Goal: Task Accomplishment & Management: Use online tool/utility

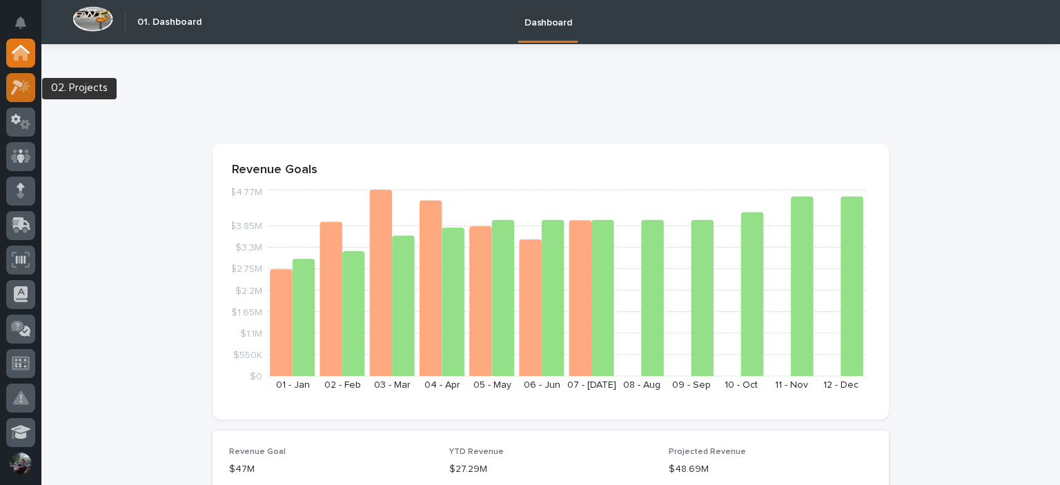
click at [13, 77] on div at bounding box center [20, 87] width 29 height 29
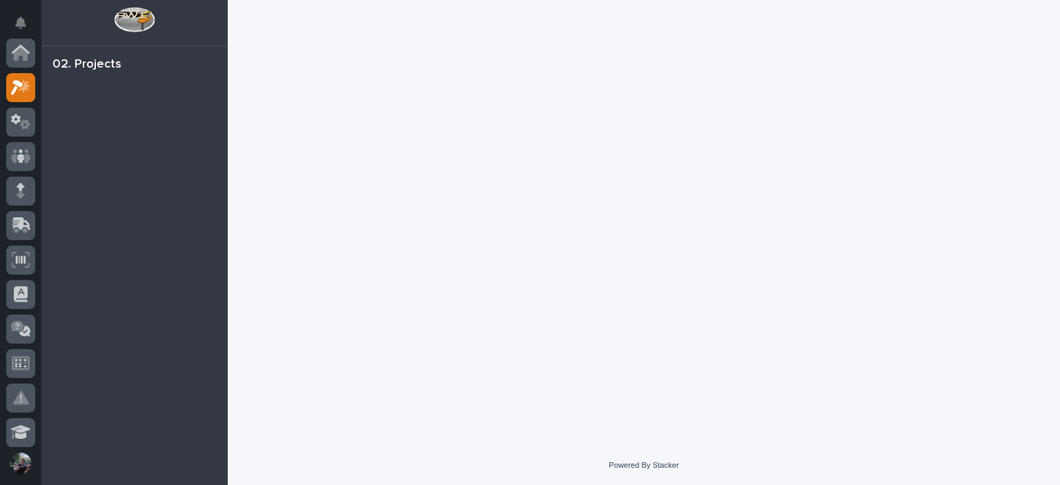
scroll to position [34, 0]
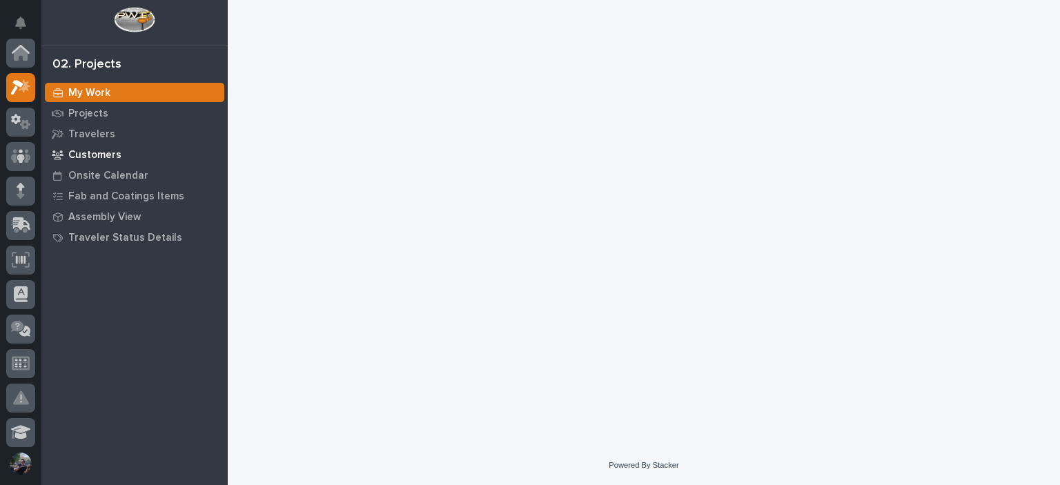
scroll to position [34, 0]
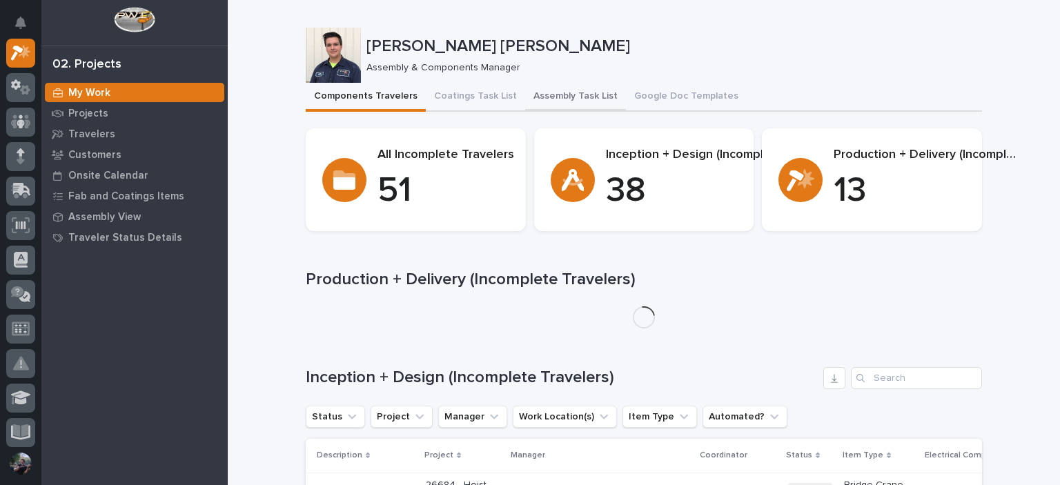
click at [541, 92] on button "Assembly Task List" at bounding box center [575, 97] width 101 height 29
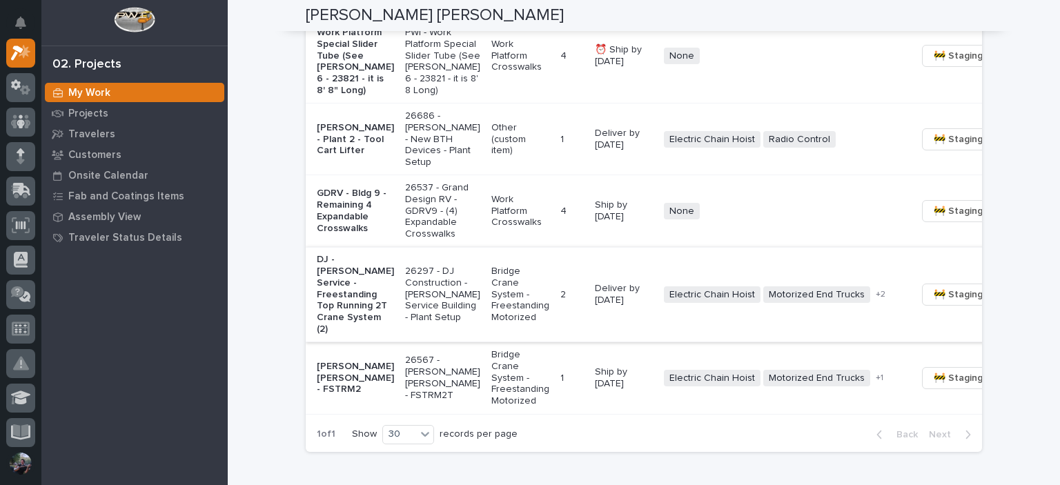
scroll to position [1149, 0]
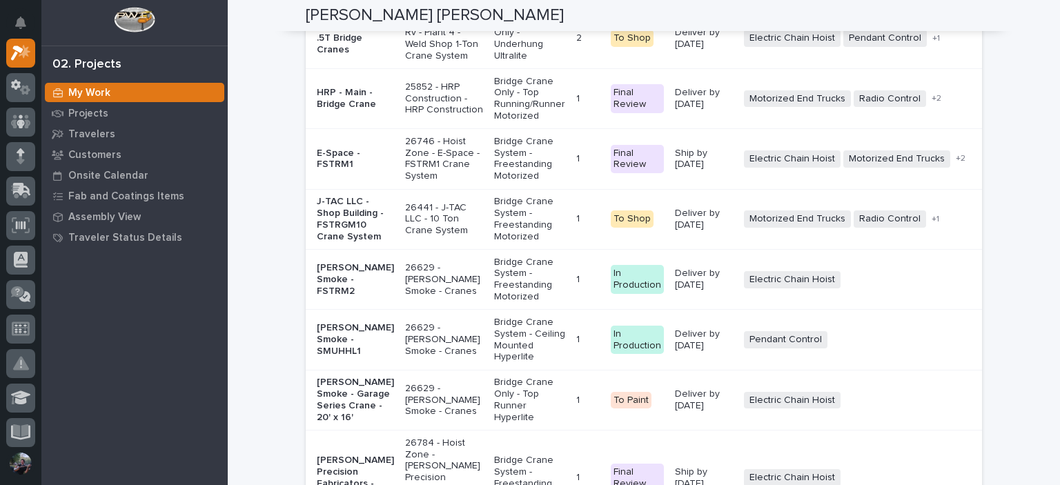
scroll to position [3450, 0]
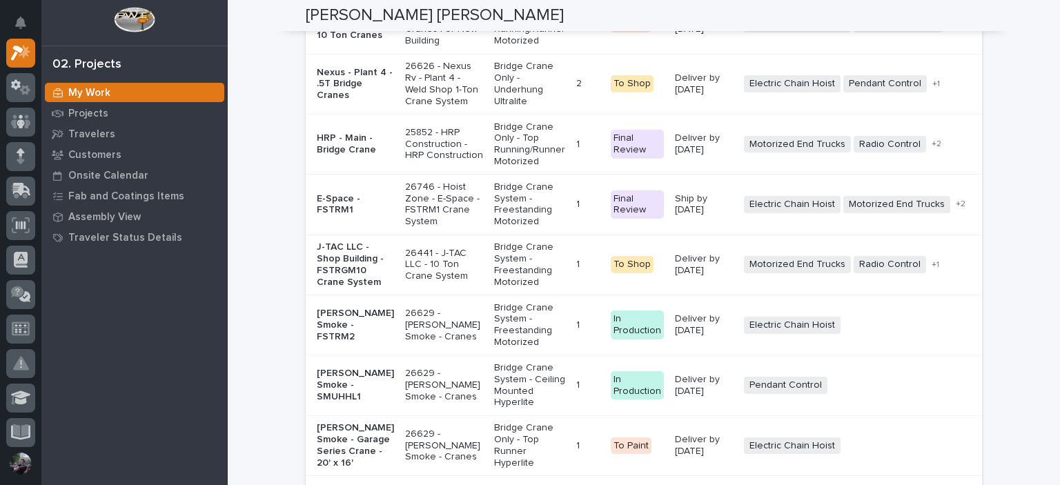
click at [344, 41] on p "Service Steel Framing - Main - 10 Ton Cranes" at bounding box center [355, 23] width 77 height 34
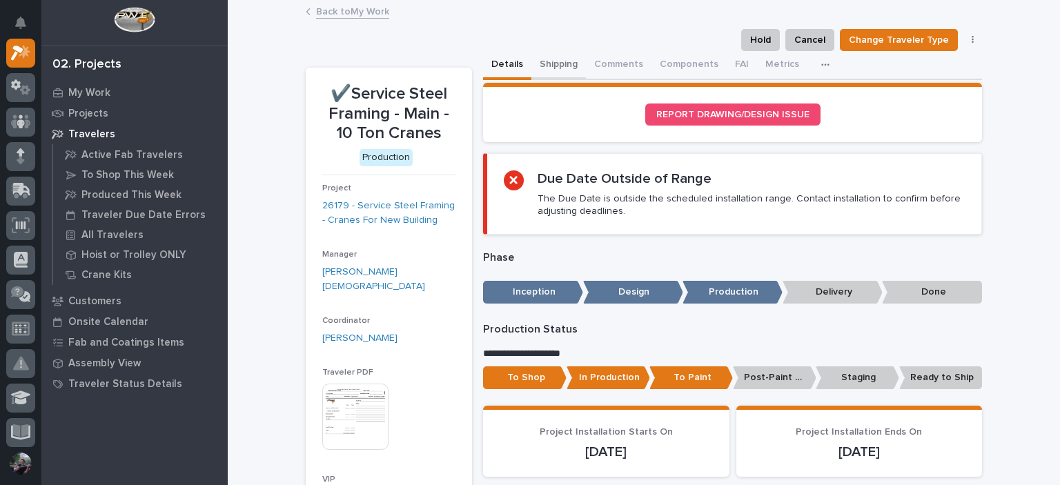
click at [571, 65] on button "Shipping" at bounding box center [558, 65] width 55 height 29
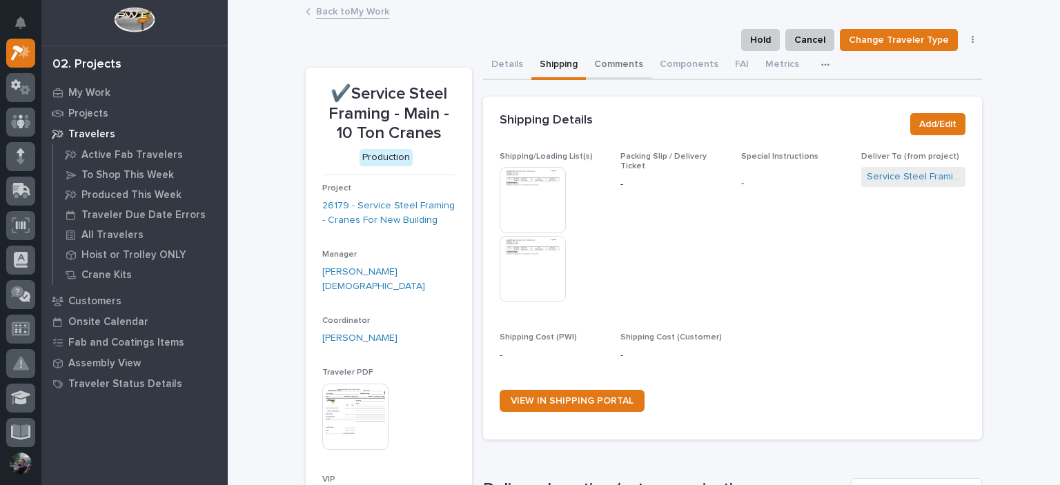
click at [595, 52] on button "Comments" at bounding box center [619, 65] width 66 height 29
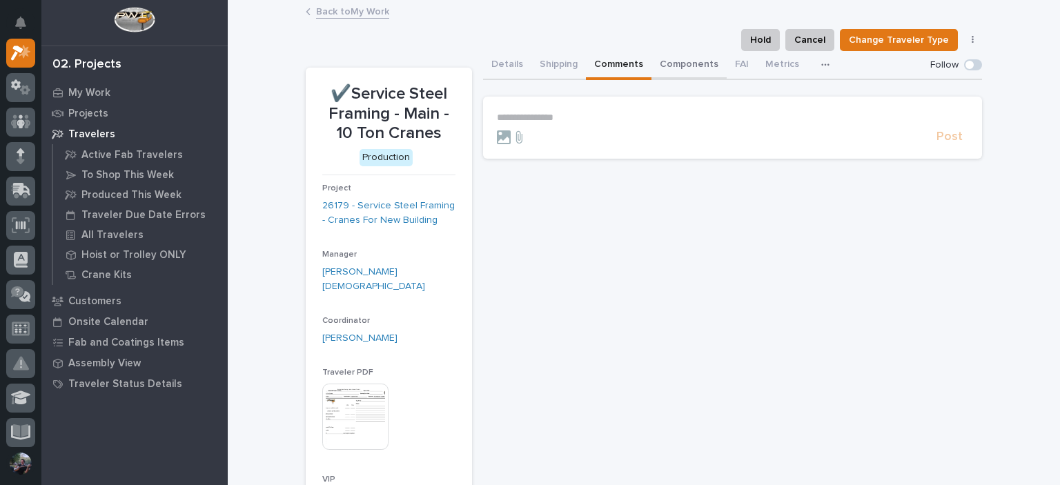
click at [674, 53] on button "Components" at bounding box center [688, 65] width 75 height 29
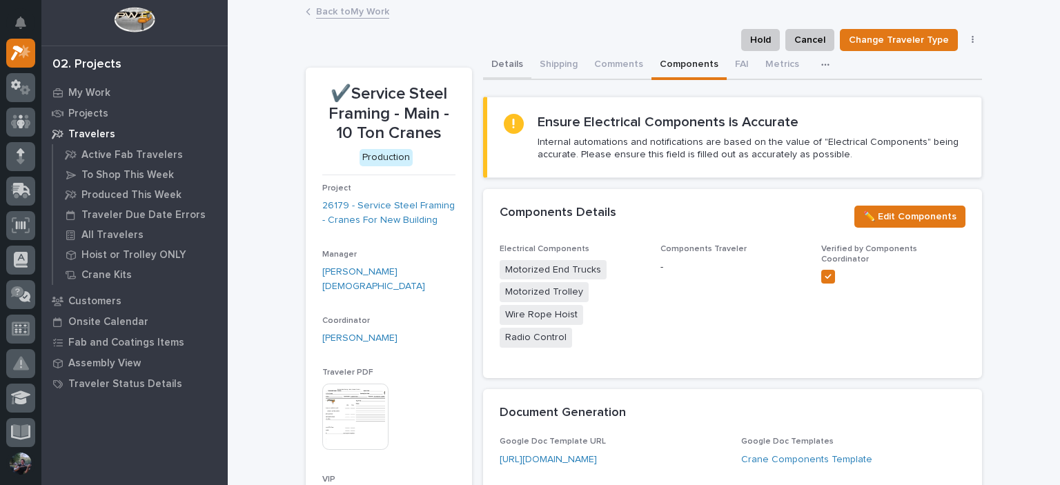
click at [506, 61] on button "Details" at bounding box center [507, 65] width 48 height 29
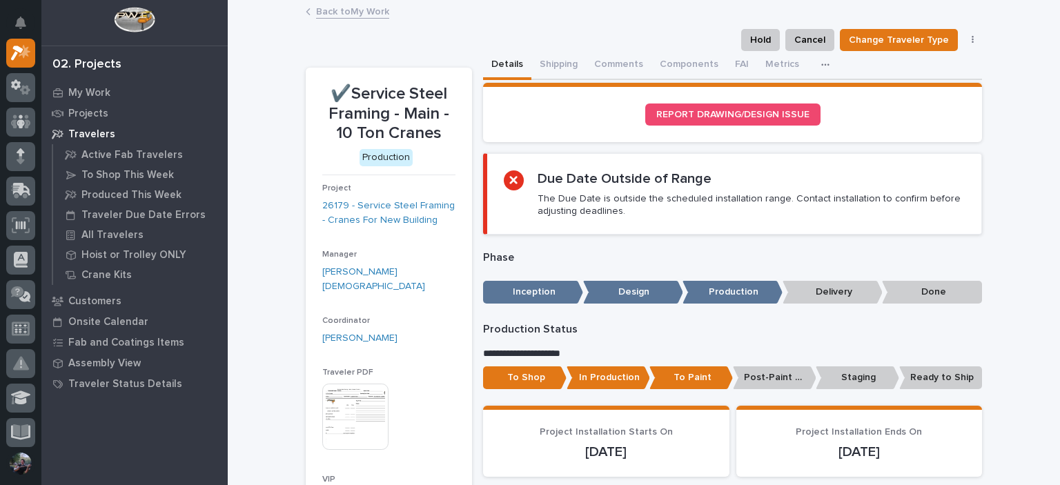
click at [349, 15] on link "Back to My Work" at bounding box center [352, 11] width 73 height 16
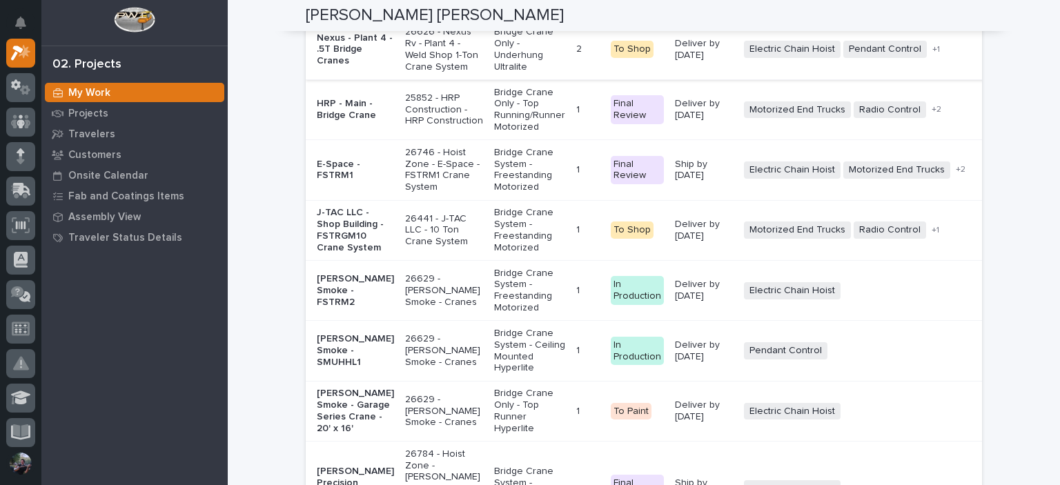
scroll to position [3495, 0]
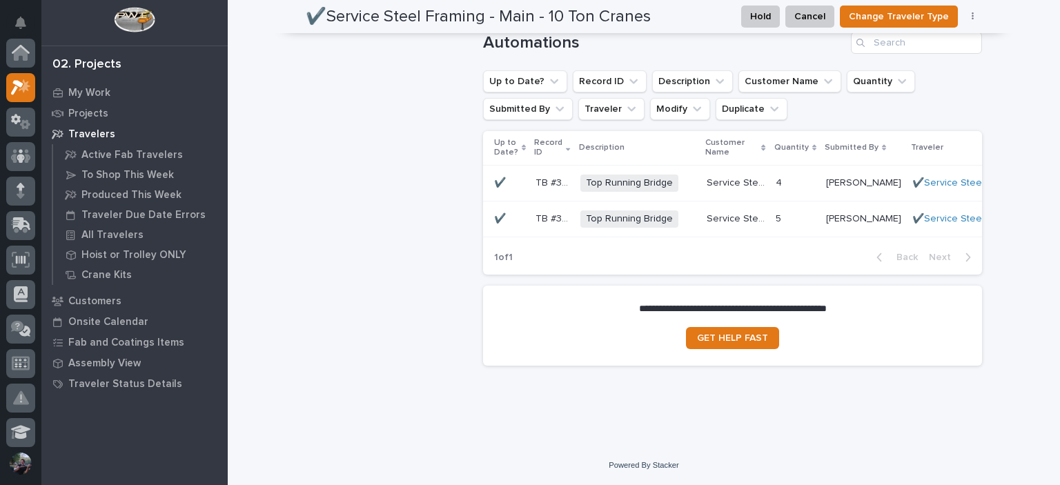
scroll to position [1289, 0]
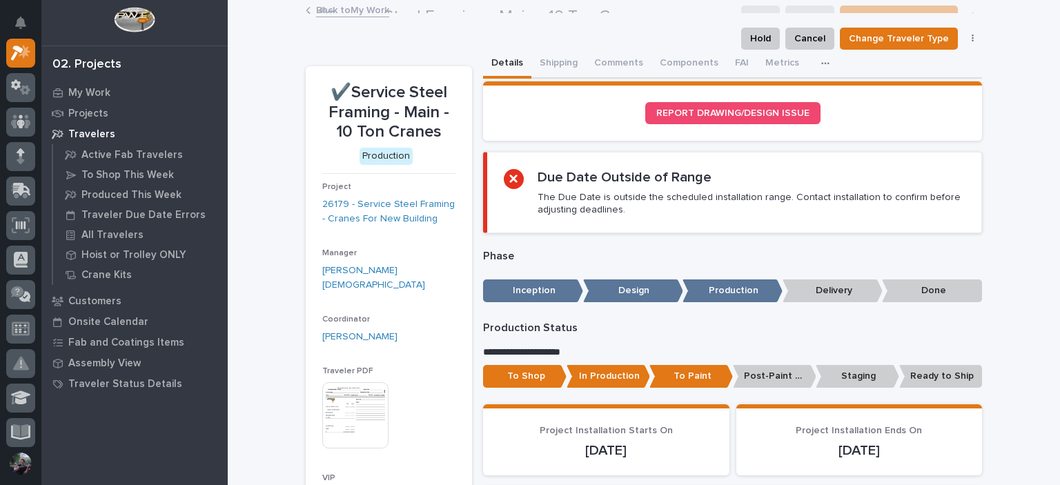
scroll to position [0, 0]
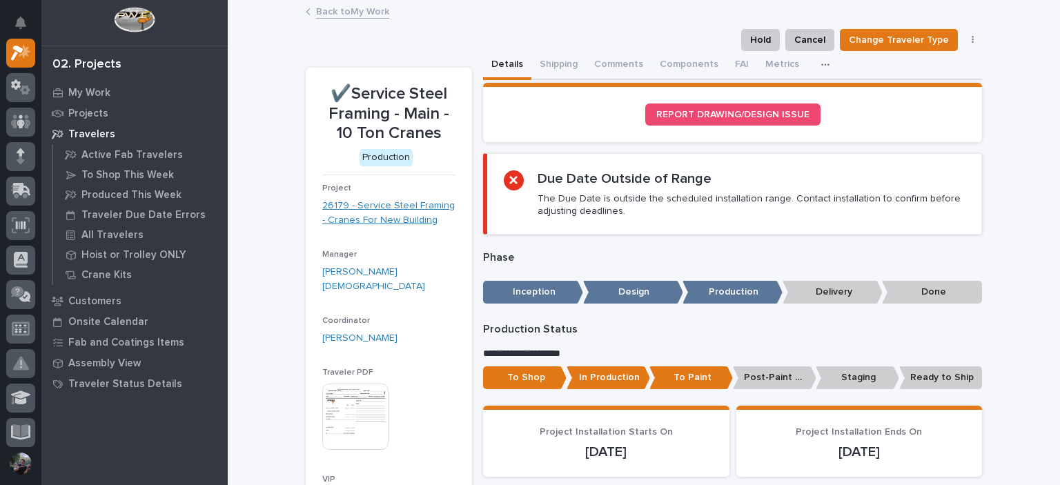
click at [356, 224] on link "26179 - Service Steel Framing - Cranes For New Building" at bounding box center [388, 213] width 133 height 29
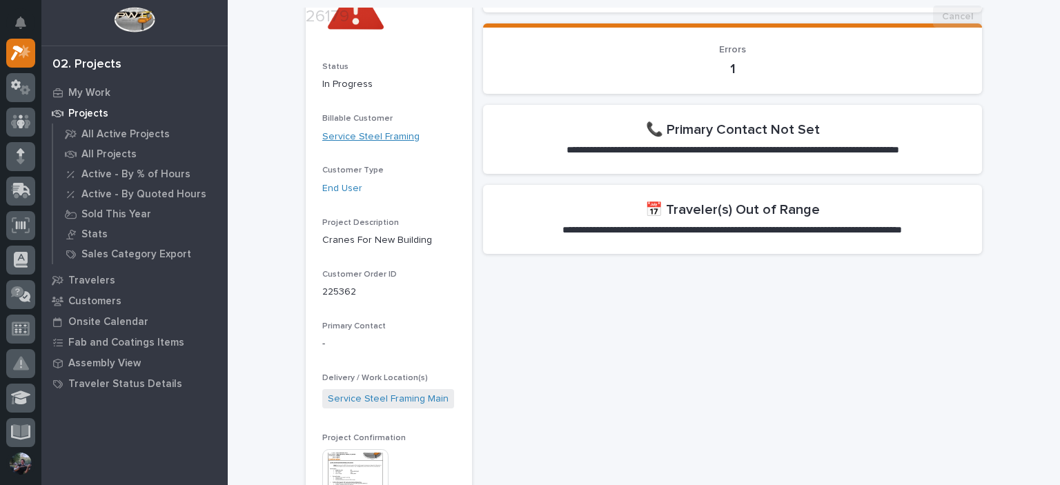
scroll to position [276, 0]
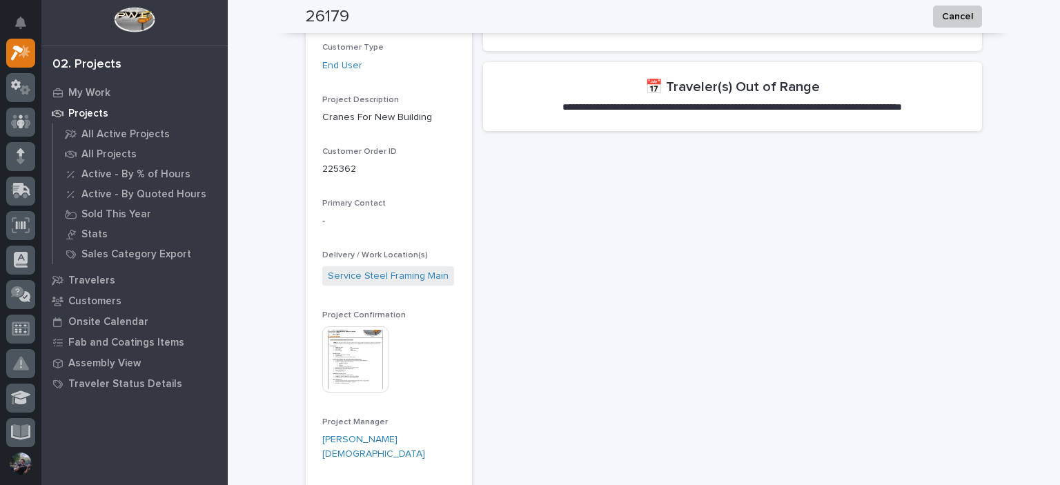
click at [343, 340] on img at bounding box center [355, 359] width 66 height 66
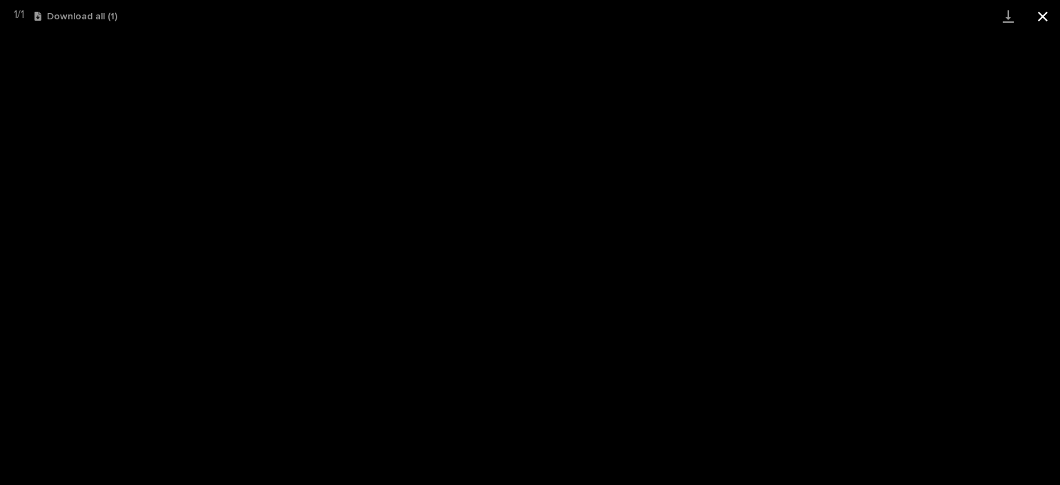
drag, startPoint x: 1051, startPoint y: 10, endPoint x: 1059, endPoint y: 15, distance: 9.4
click at [1052, 10] on button "Close gallery" at bounding box center [1042, 16] width 34 height 32
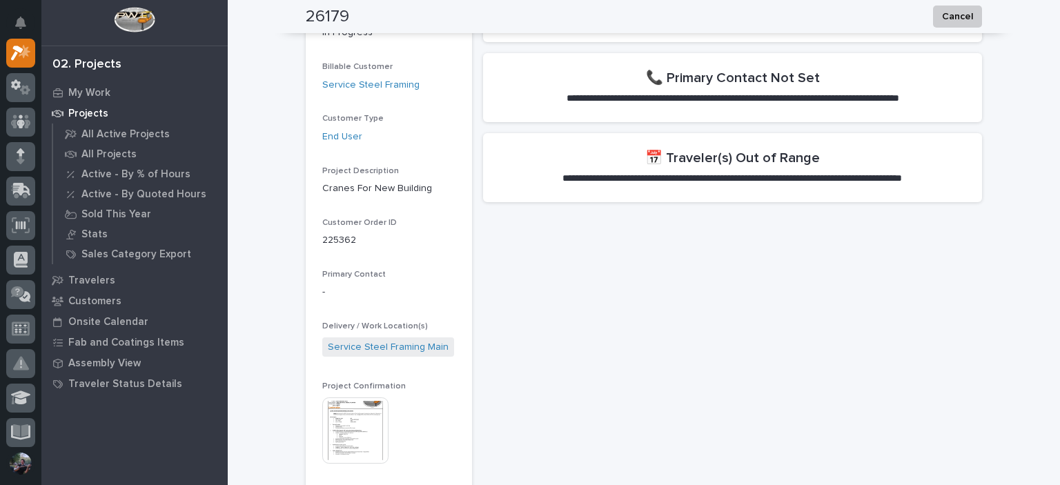
scroll to position [0, 0]
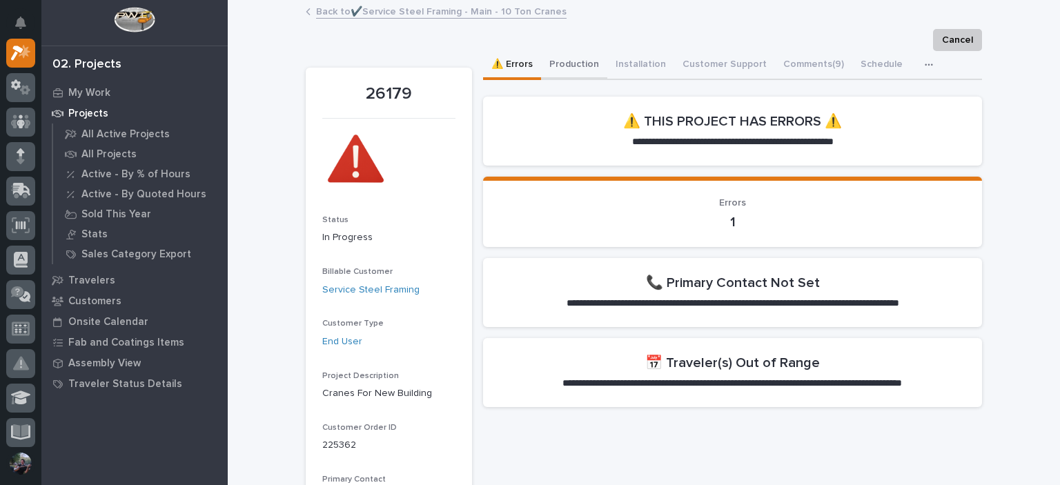
click at [572, 53] on button "Production" at bounding box center [574, 65] width 66 height 29
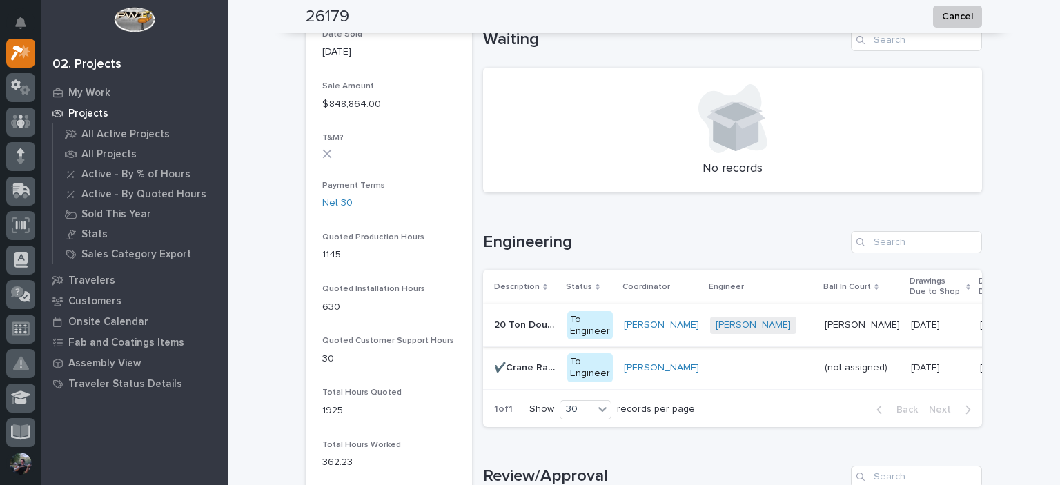
scroll to position [506, 0]
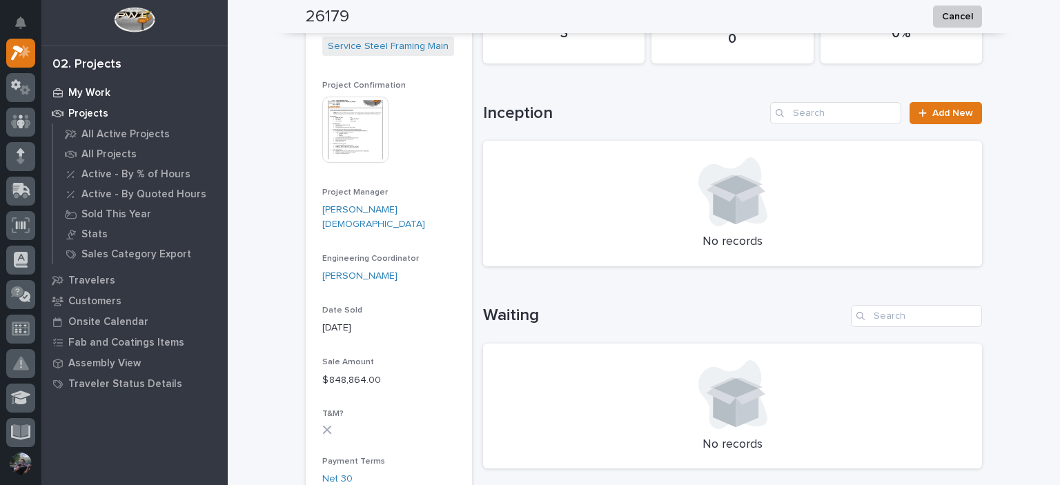
click at [81, 93] on p "My Work" at bounding box center [89, 93] width 42 height 12
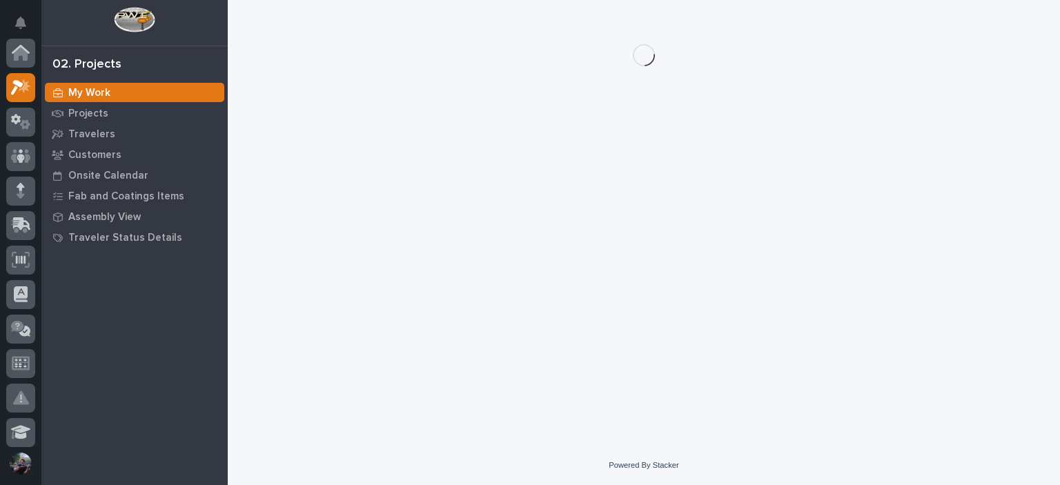
scroll to position [34, 0]
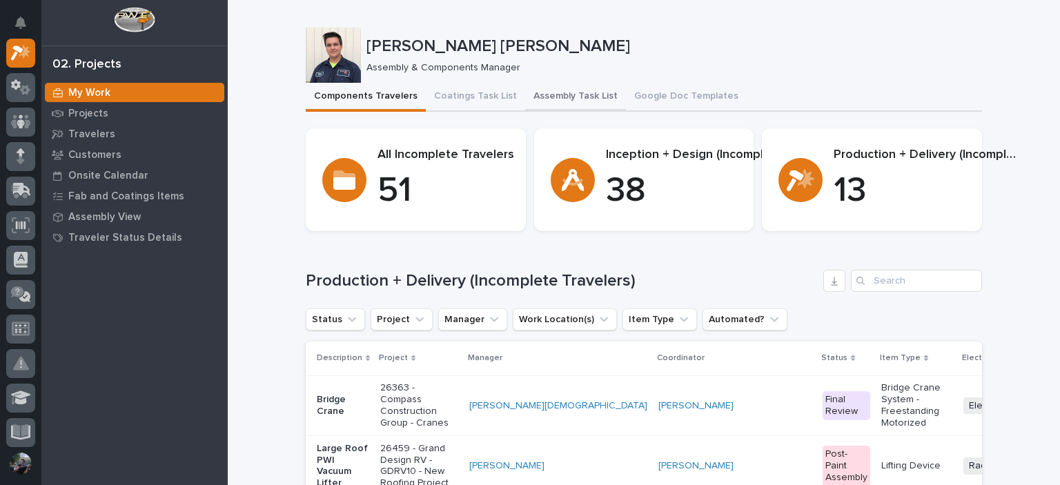
click at [540, 94] on button "Assembly Task List" at bounding box center [575, 97] width 101 height 29
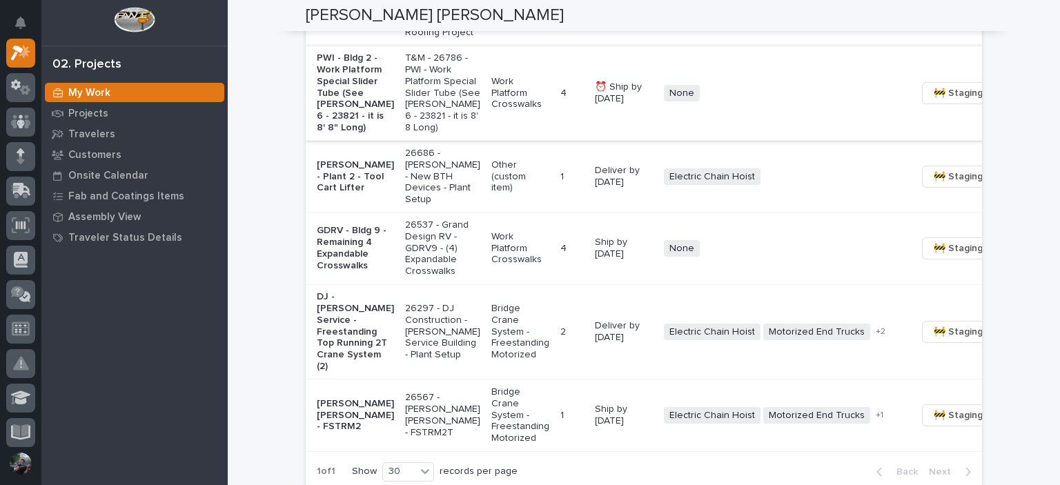
scroll to position [1074, 0]
